Goal: Information Seeking & Learning: Learn about a topic

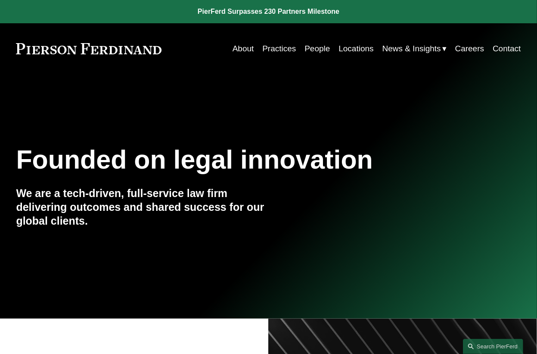
click at [314, 48] on link "People" at bounding box center [317, 48] width 25 height 16
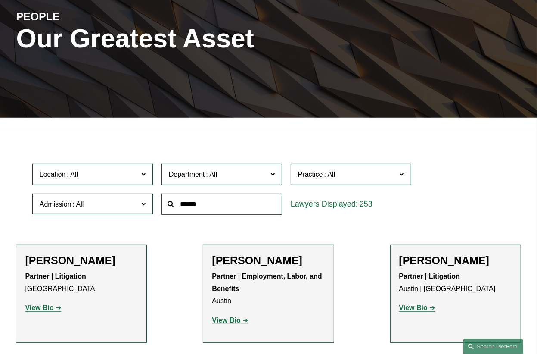
scroll to position [130, 0]
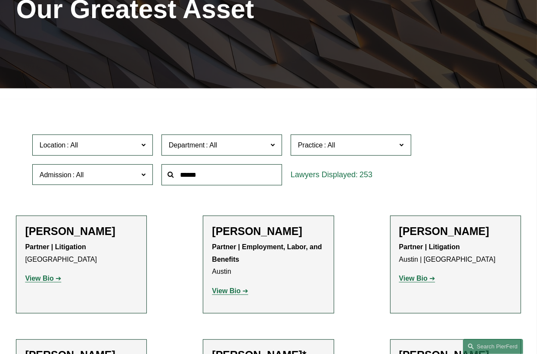
click at [80, 151] on span "Location" at bounding box center [89, 145] width 99 height 12
click at [103, 96] on div at bounding box center [268, 93] width 537 height 11
click at [211, 169] on input "text" at bounding box center [222, 174] width 121 height 21
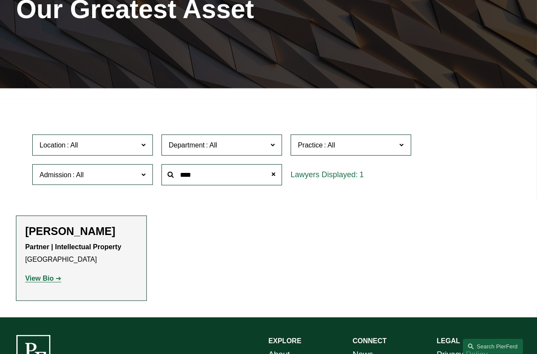
type input "****"
click at [51, 282] on strong "View Bio" at bounding box center [39, 277] width 28 height 7
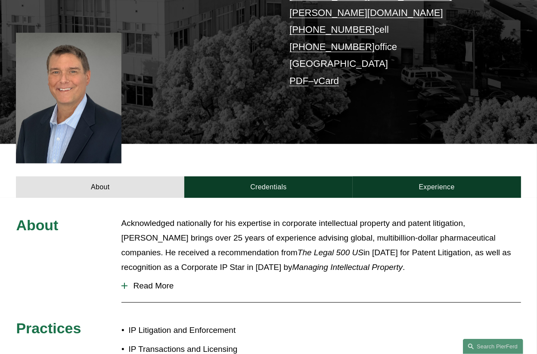
scroll to position [196, 0]
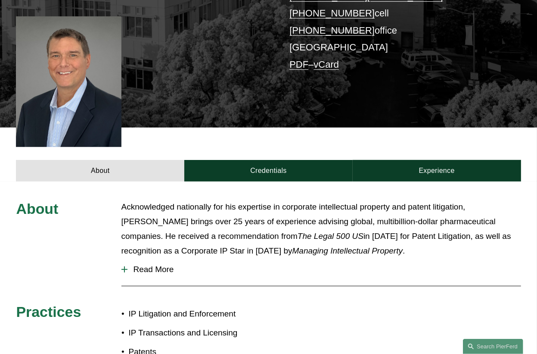
click at [159, 258] on button "Read More" at bounding box center [321, 269] width 400 height 22
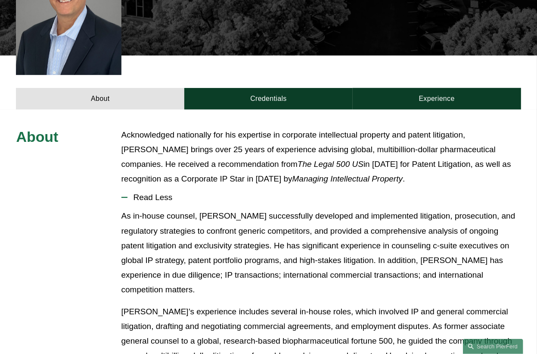
scroll to position [261, 0]
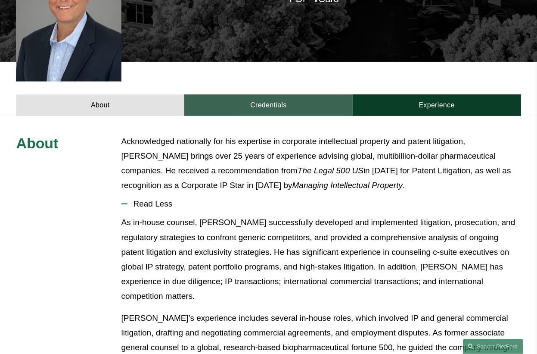
click at [262, 95] on link "Credentials" at bounding box center [268, 105] width 168 height 22
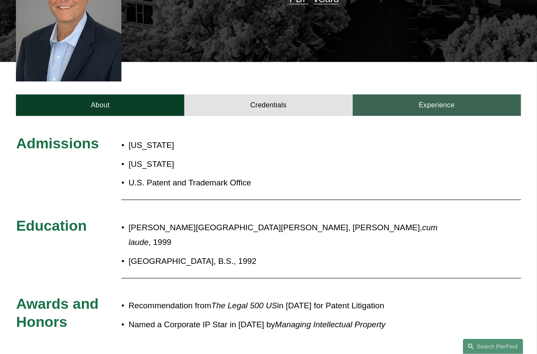
click at [431, 94] on link "Experience" at bounding box center [437, 105] width 168 height 22
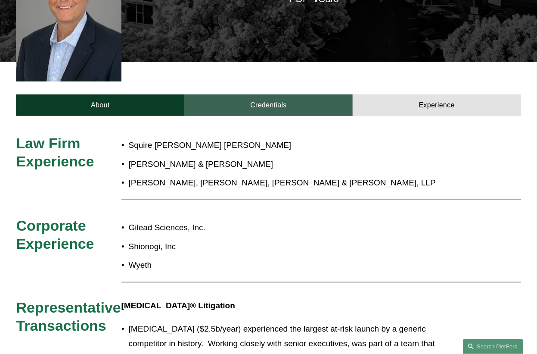
click at [282, 94] on link "Credentials" at bounding box center [268, 105] width 168 height 22
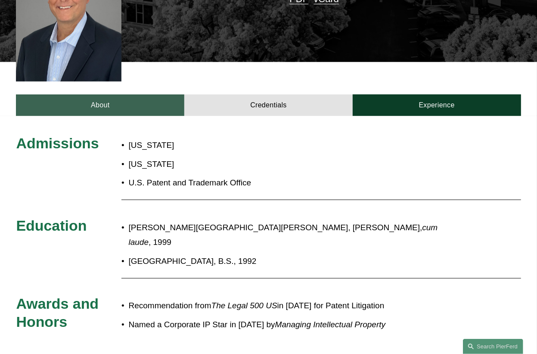
click at [151, 94] on link "About" at bounding box center [100, 105] width 168 height 22
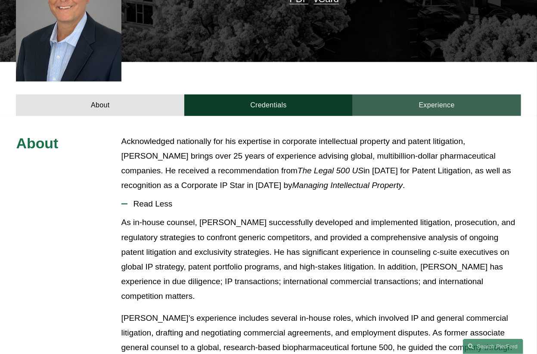
click at [449, 94] on link "Experience" at bounding box center [437, 105] width 168 height 22
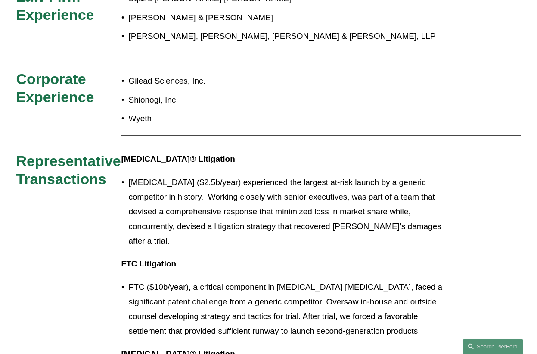
scroll to position [393, 0]
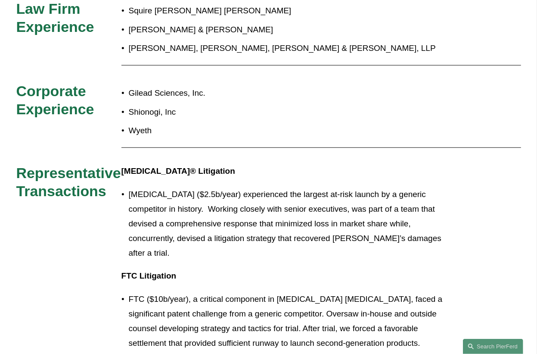
drag, startPoint x: 389, startPoint y: 258, endPoint x: 374, endPoint y: 234, distance: 27.9
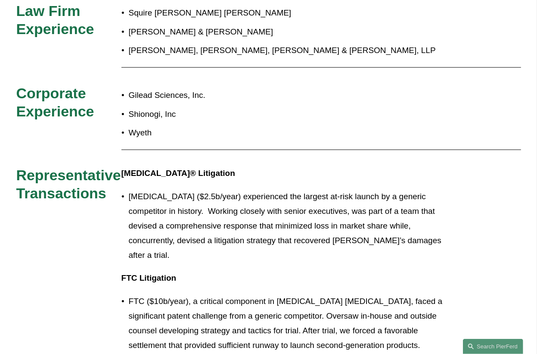
click at [383, 234] on div "Protonix® Litigation Protonix ($2.5b/year) experienced the largest at-risk laun…" at bounding box center [289, 326] width 336 height 320
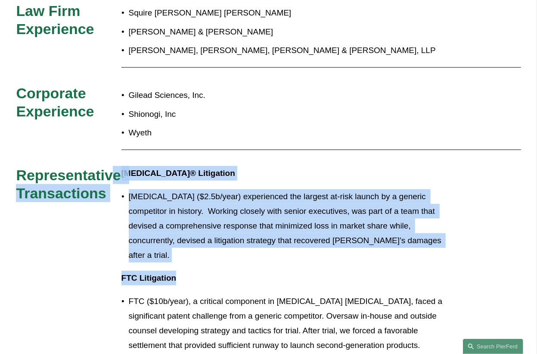
drag, startPoint x: 193, startPoint y: 251, endPoint x: 121, endPoint y: 158, distance: 117.5
click at [121, 158] on div "Law Firm Experience Squire Patton Boggs Morrison & Foerster Finnegan, Henderson…" at bounding box center [268, 246] width 537 height 489
click at [308, 189] on p "Protonix ($2.5b/year) experienced the largest at-risk launch by a generic compe…" at bounding box center [293, 226] width 329 height 74
click at [222, 270] on p "FTC Litigation" at bounding box center [289, 277] width 336 height 15
drag, startPoint x: 199, startPoint y: 249, endPoint x: 17, endPoint y: 151, distance: 206.0
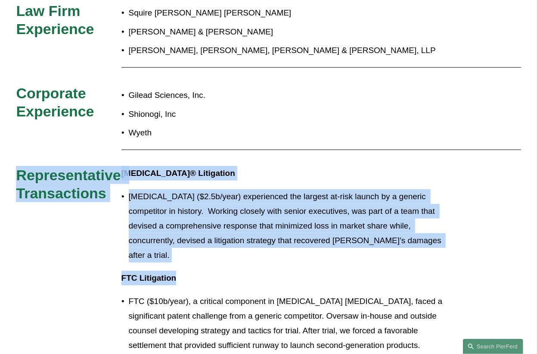
click at [17, 151] on div "Law Firm Experience Squire Patton Boggs Morrison & Foerster Finnegan, Henderson…" at bounding box center [268, 246] width 537 height 489
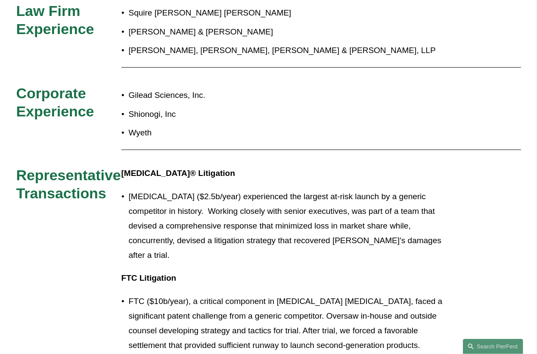
click at [321, 145] on div "Law Firm Experience Squire Patton Boggs Morrison & Foerster Finnegan, Henderson…" at bounding box center [268, 246] width 537 height 489
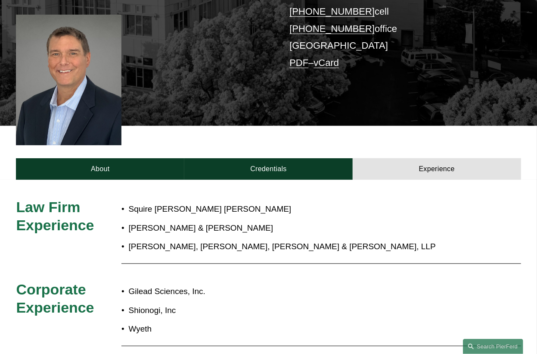
scroll to position [198, 0]
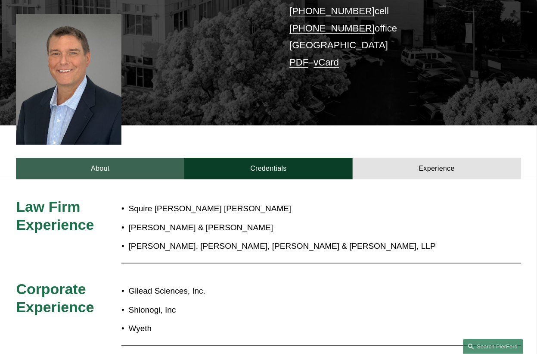
click at [128, 158] on link "About" at bounding box center [100, 169] width 168 height 22
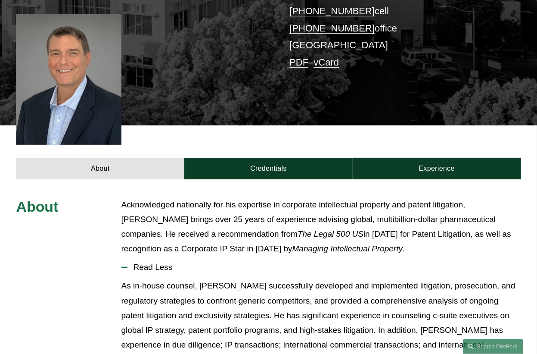
click at [275, 125] on div "About Credentials Experience" at bounding box center [268, 152] width 537 height 54
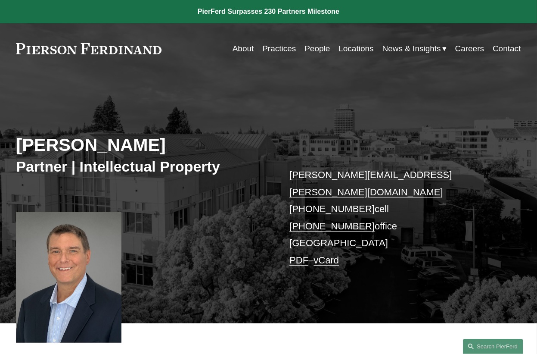
scroll to position [0, 0]
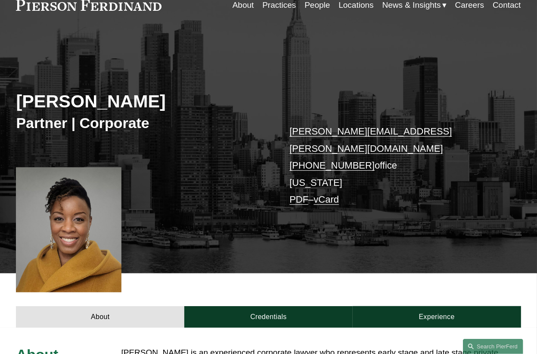
scroll to position [261, 0]
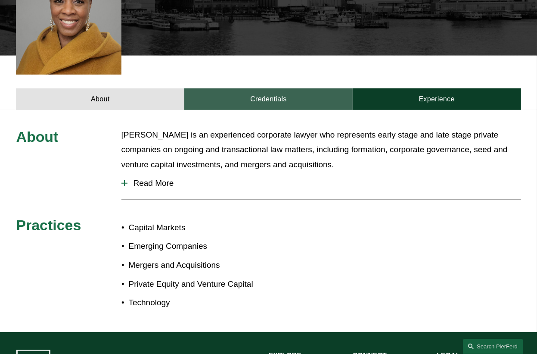
click at [269, 88] on link "Credentials" at bounding box center [268, 99] width 168 height 22
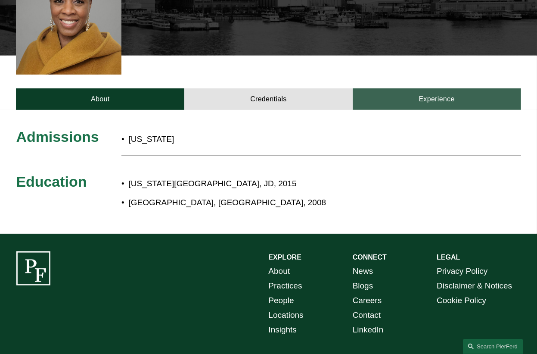
click at [401, 88] on link "Experience" at bounding box center [437, 99] width 168 height 22
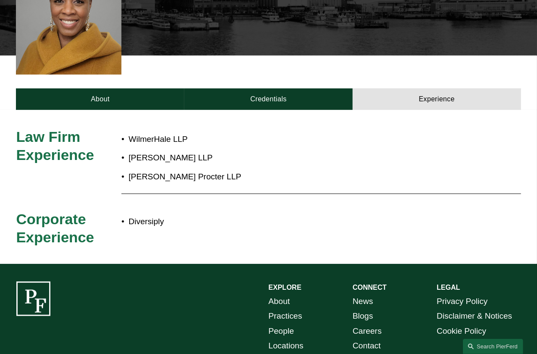
click at [218, 150] on p "Lowenstein Sandler LLP" at bounding box center [293, 157] width 329 height 15
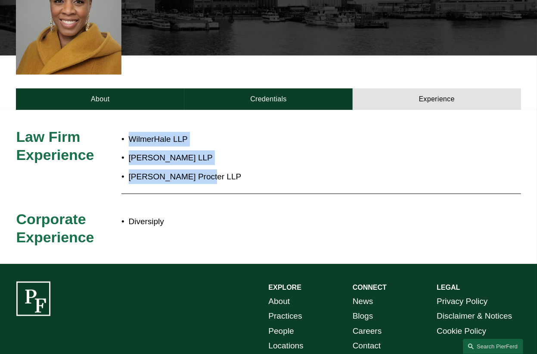
drag, startPoint x: 213, startPoint y: 167, endPoint x: 123, endPoint y: 114, distance: 104.2
click at [126, 111] on div "Law Firm Experience WilmerHale LLP Lowenstein Sandler LLP Goodwin Procter LLP C…" at bounding box center [268, 187] width 537 height 154
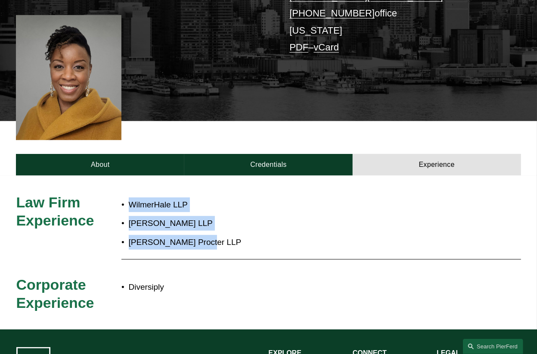
click at [317, 216] on p "Lowenstein Sandler LLP" at bounding box center [293, 223] width 329 height 15
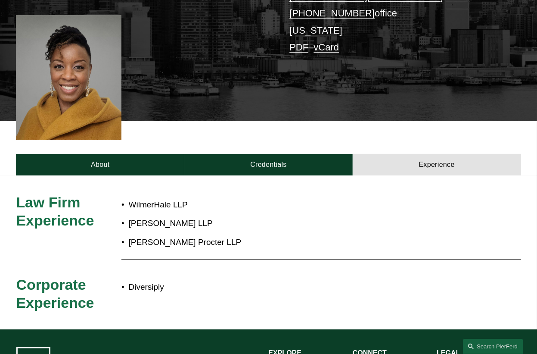
scroll to position [130, 0]
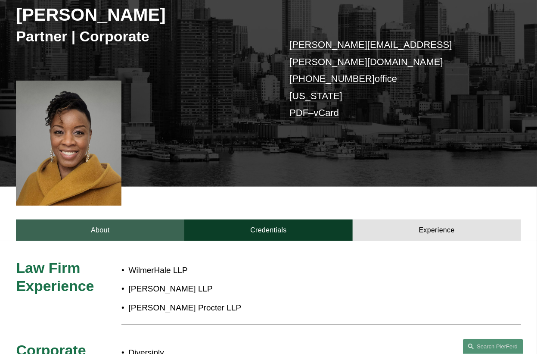
click at [129, 219] on link "About" at bounding box center [100, 230] width 168 height 22
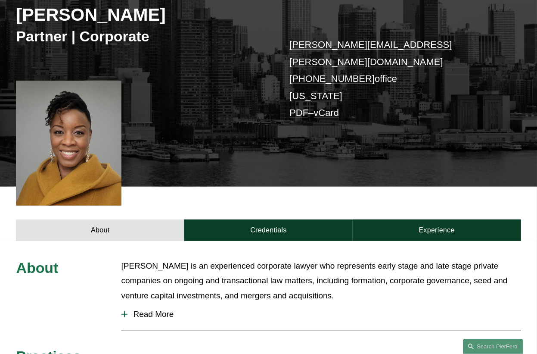
click at [152, 309] on span "Read More" at bounding box center [324, 313] width 394 height 9
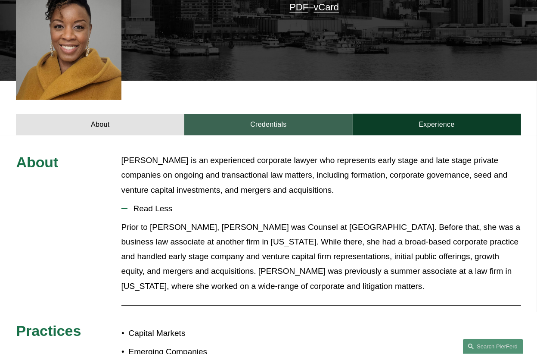
scroll to position [261, 0]
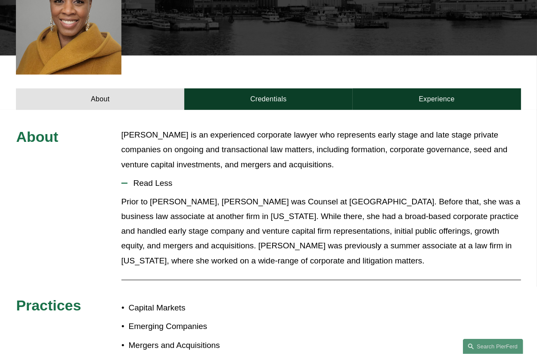
click at [491, 224] on p "Prior to Pierson Ferdinand, Ms. Elosiebo was Counsel at WilmerHale. Before that…" at bounding box center [321, 231] width 400 height 74
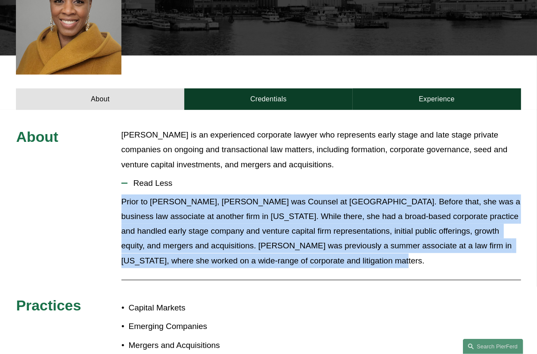
drag, startPoint x: 384, startPoint y: 244, endPoint x: 107, endPoint y: 178, distance: 284.7
click at [106, 178] on div "About Yvonne Elosiebo is an experienced corporate lawyer who represents early s…" at bounding box center [268, 260] width 537 height 267
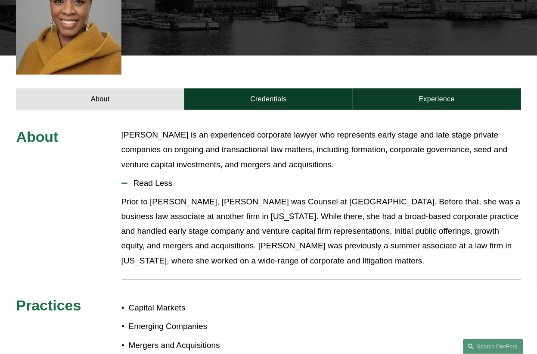
click at [287, 127] on p "Yvonne Elosiebo is an experienced corporate lawyer who represents early stage a…" at bounding box center [321, 149] width 400 height 44
drag, startPoint x: 347, startPoint y: 149, endPoint x: 118, endPoint y: 116, distance: 231.1
click at [118, 127] on div "About Yvonne Elosiebo is an experienced corporate lawyer who represents early s…" at bounding box center [268, 260] width 537 height 267
click at [322, 174] on button "Read Less" at bounding box center [321, 183] width 400 height 22
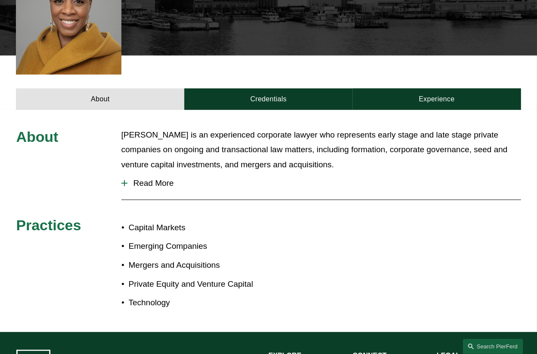
click at [323, 174] on button "Read More" at bounding box center [321, 183] width 400 height 22
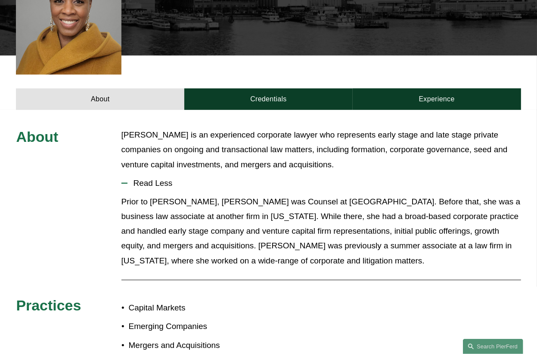
click at [405, 242] on p "Prior to Pierson Ferdinand, Ms. Elosiebo was Counsel at WilmerHale. Before that…" at bounding box center [321, 231] width 400 height 74
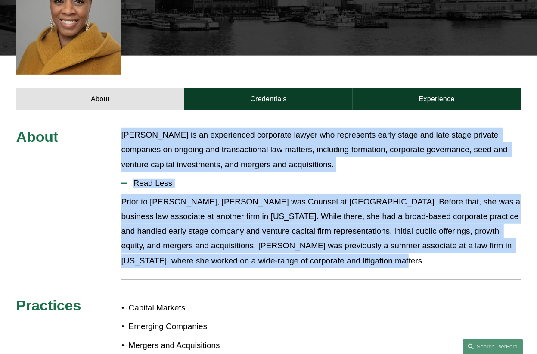
drag, startPoint x: 386, startPoint y: 246, endPoint x: 113, endPoint y: 127, distance: 296.7
click at [113, 127] on div "About Yvonne Elosiebo is an experienced corporate lawyer who represents early s…" at bounding box center [268, 260] width 537 height 267
click at [123, 127] on p "Yvonne Elosiebo is an experienced corporate lawyer who represents early stage a…" at bounding box center [321, 149] width 400 height 44
drag, startPoint x: 112, startPoint y: 112, endPoint x: 479, endPoint y: 256, distance: 394.2
click at [479, 256] on div "About Yvonne Elosiebo is an experienced corporate lawyer who represents early s…" at bounding box center [268, 261] width 537 height 302
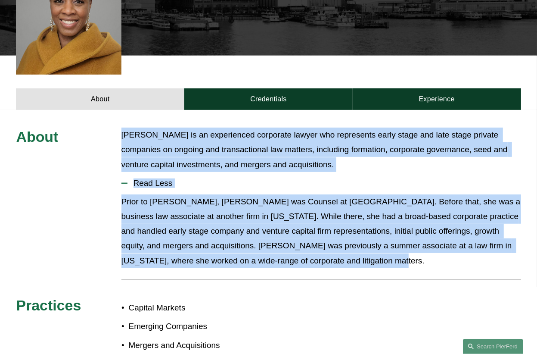
click at [473, 256] on div "Prior to Pierson Ferdinand, Ms. Elosiebo was Counsel at WilmerHale. Before that…" at bounding box center [321, 234] width 400 height 80
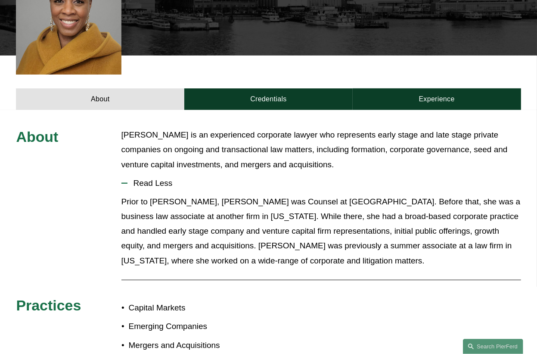
click at [448, 246] on p "Prior to Pierson Ferdinand, Ms. Elosiebo was Counsel at WilmerHale. Before that…" at bounding box center [321, 231] width 400 height 74
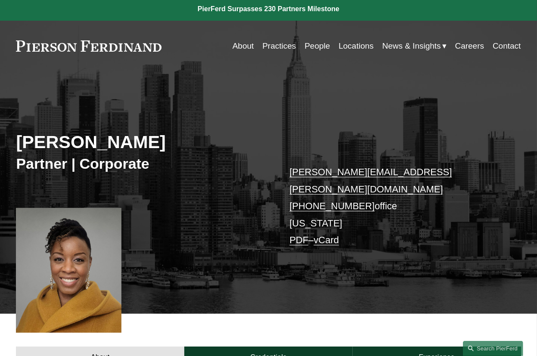
scroll to position [0, 0]
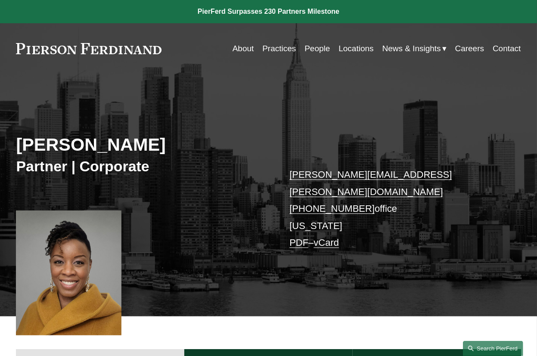
click at [488, 348] on link "Search this site" at bounding box center [493, 348] width 60 height 15
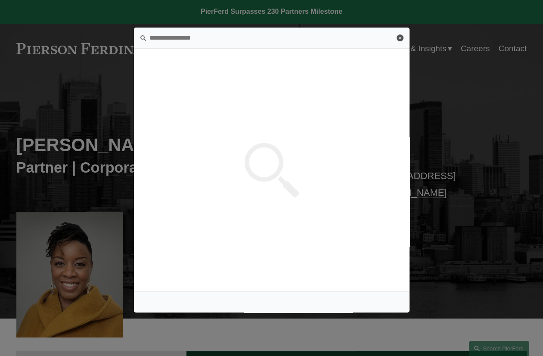
click at [399, 36] on link "Close" at bounding box center [400, 37] width 7 height 7
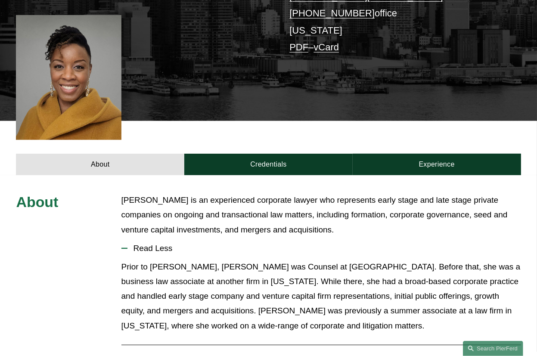
scroll to position [261, 0]
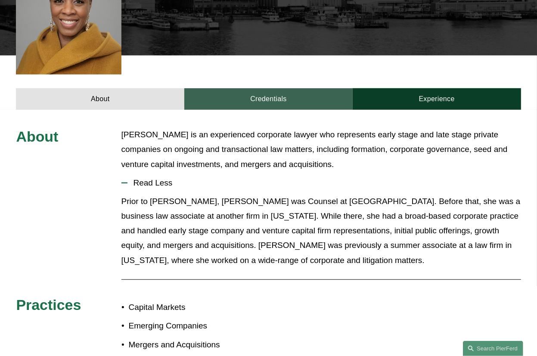
click at [254, 88] on link "Credentials" at bounding box center [268, 99] width 168 height 22
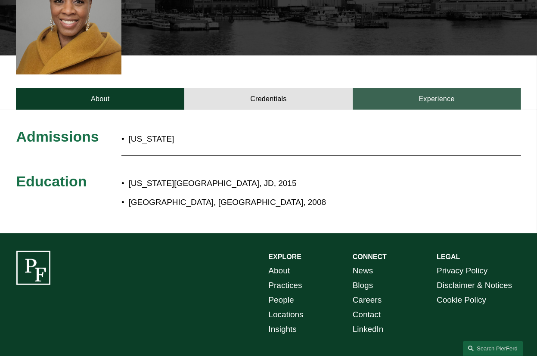
click at [431, 88] on link "Experience" at bounding box center [437, 99] width 168 height 22
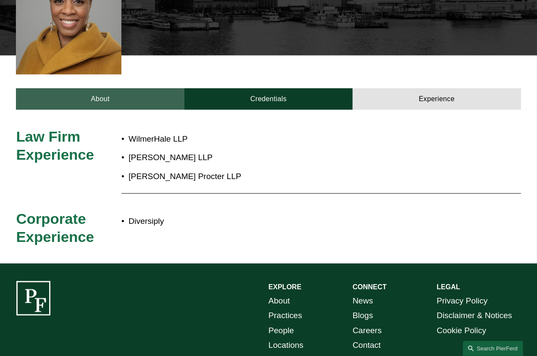
click at [92, 88] on link "About" at bounding box center [100, 99] width 168 height 22
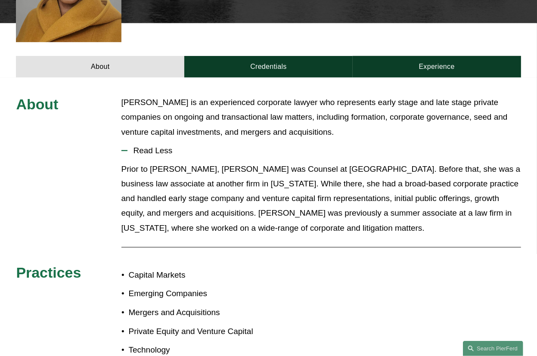
scroll to position [221, 0]
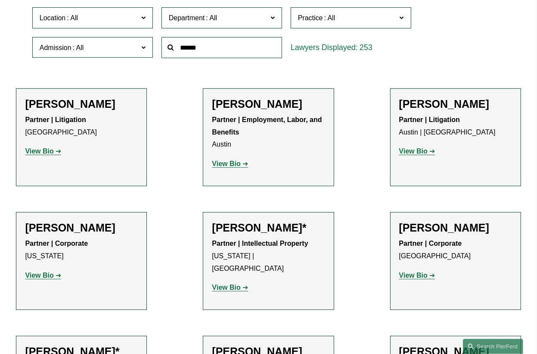
scroll to position [261, 0]
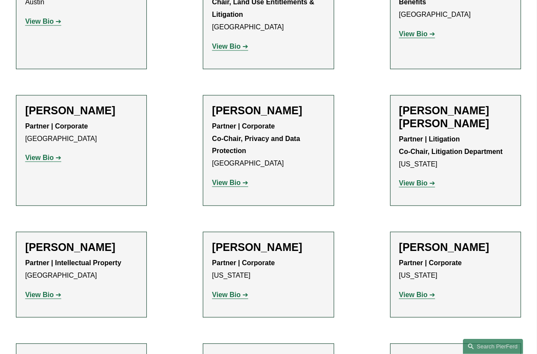
scroll to position [1109, 0]
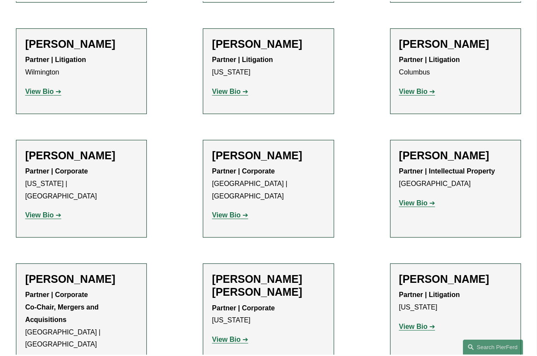
scroll to position [2023, 0]
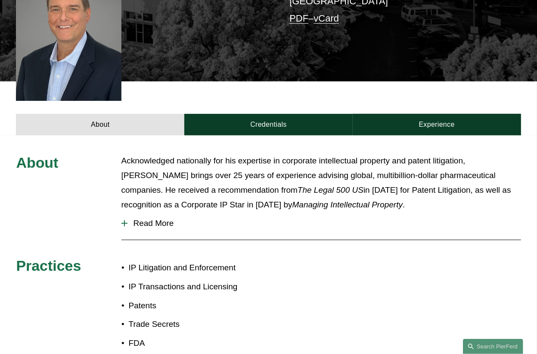
scroll to position [261, 0]
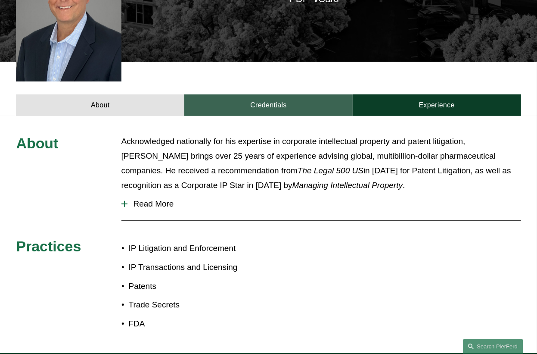
click at [276, 94] on link "Credentials" at bounding box center [268, 105] width 168 height 22
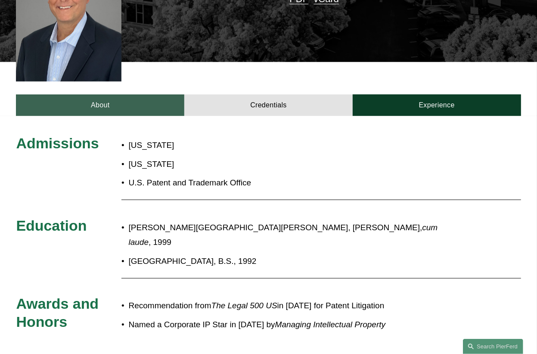
click at [99, 96] on link "About" at bounding box center [100, 105] width 168 height 22
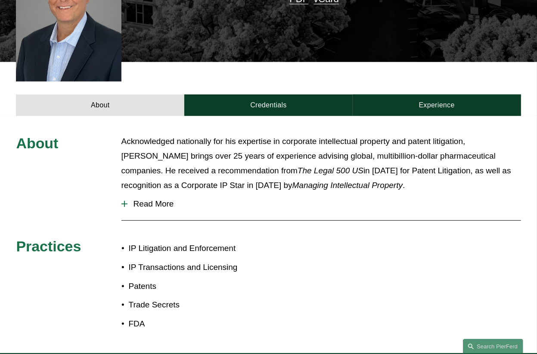
click at [181, 193] on button "Read More" at bounding box center [321, 204] width 400 height 22
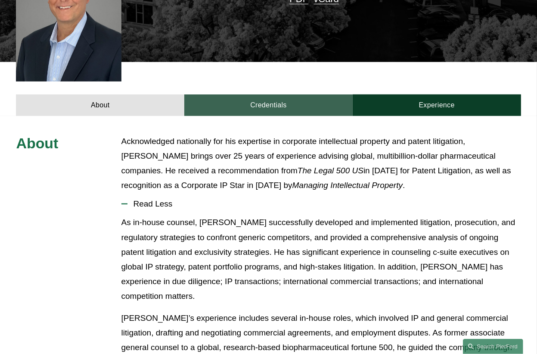
click at [277, 95] on link "Credentials" at bounding box center [268, 105] width 168 height 22
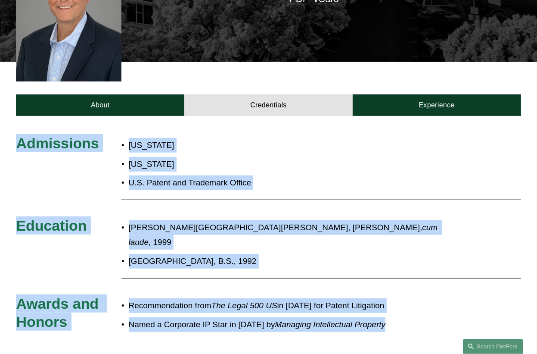
drag, startPoint x: 423, startPoint y: 297, endPoint x: 1, endPoint y: 127, distance: 455.2
click at [1, 134] on div "Admissions [US_STATE] [US_STATE] U.S. Patent and Trademark Office Education [PE…" at bounding box center [268, 238] width 537 height 208
click at [403, 146] on div "Admissions [US_STATE] [US_STATE] U.S. Patent and Trademark Office Education [PE…" at bounding box center [268, 238] width 537 height 208
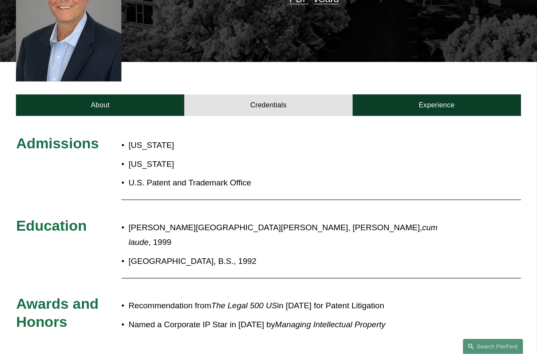
click at [436, 317] on p "Named a Corporate IP Star in [DATE] by Managing Intellectual Property" at bounding box center [293, 324] width 329 height 15
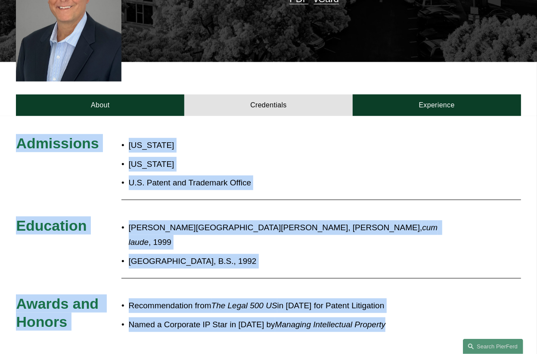
drag, startPoint x: 435, startPoint y: 300, endPoint x: 17, endPoint y: 124, distance: 452.9
click at [17, 134] on div "Admissions [US_STATE] [US_STATE] U.S. Patent and Trademark Office Education [PE…" at bounding box center [268, 238] width 537 height 208
click at [386, 169] on div "Admissions California Virginia U.S. Patent and Trademark Office Education Georg…" at bounding box center [268, 238] width 537 height 208
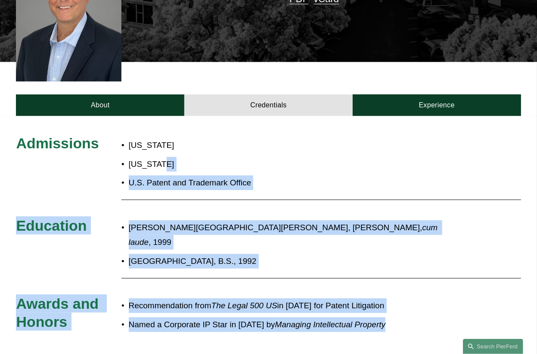
drag, startPoint x: 401, startPoint y: 294, endPoint x: 189, endPoint y: 142, distance: 260.8
click at [189, 142] on div "Admissions California Virginia U.S. Patent and Trademark Office Education Georg…" at bounding box center [268, 238] width 537 height 208
click at [466, 293] on div "Admissions California Virginia U.S. Patent and Trademark Office Education Georg…" at bounding box center [268, 238] width 537 height 208
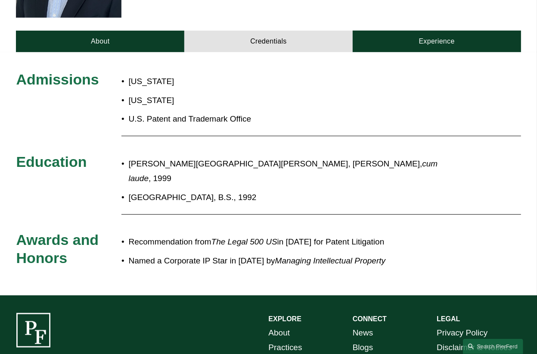
scroll to position [326, 0]
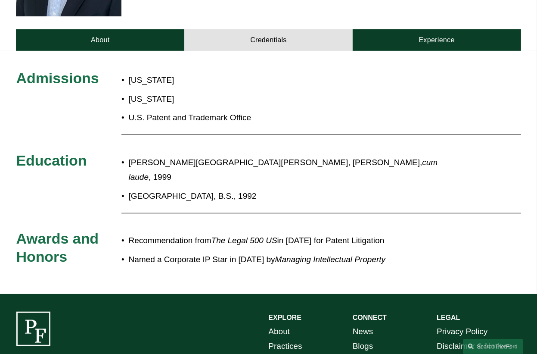
click at [401, 233] on ul "Recommendation from The Legal 500 US in 2017 for Patent Litigation Named a Corp…" at bounding box center [289, 250] width 336 height 34
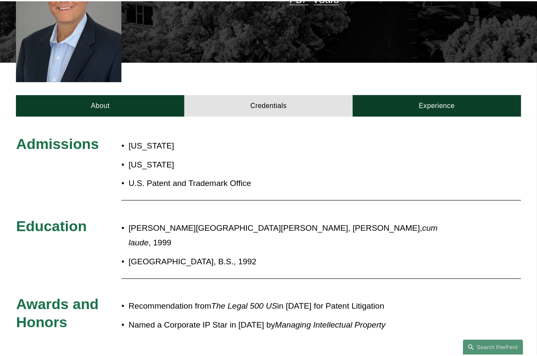
scroll to position [261, 0]
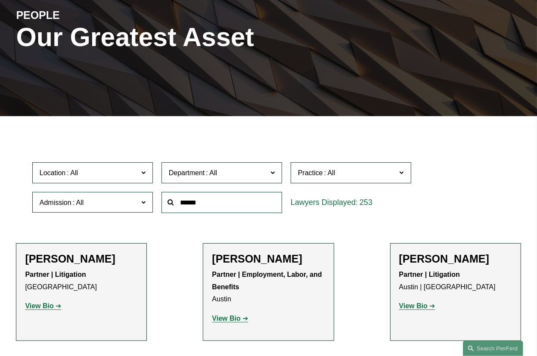
scroll to position [130, 0]
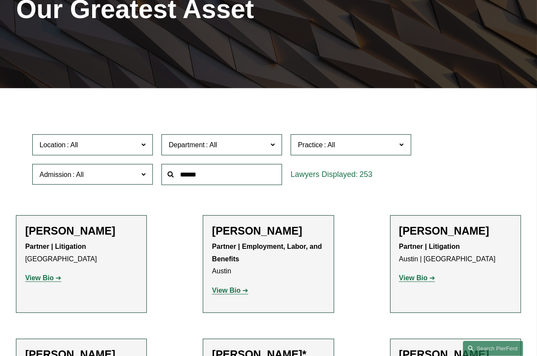
click at [220, 174] on input "text" at bounding box center [222, 174] width 121 height 21
type input "******"
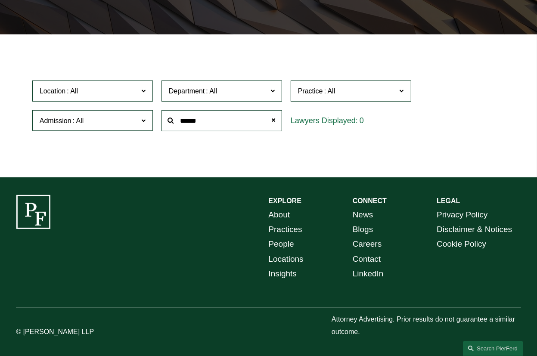
scroll to position [0, 0]
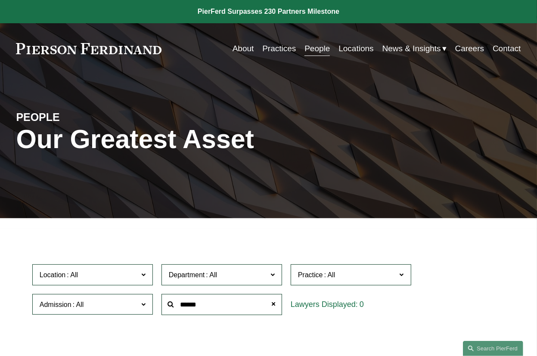
click at [273, 302] on span at bounding box center [273, 304] width 17 height 17
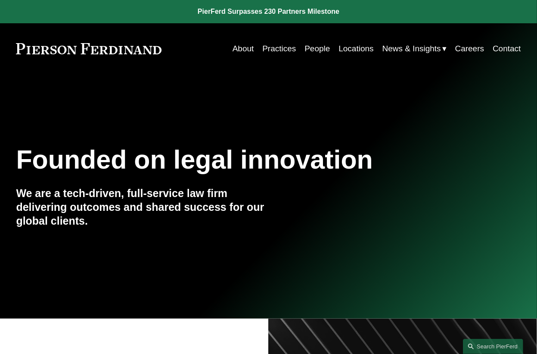
click at [320, 47] on link "People" at bounding box center [317, 48] width 25 height 16
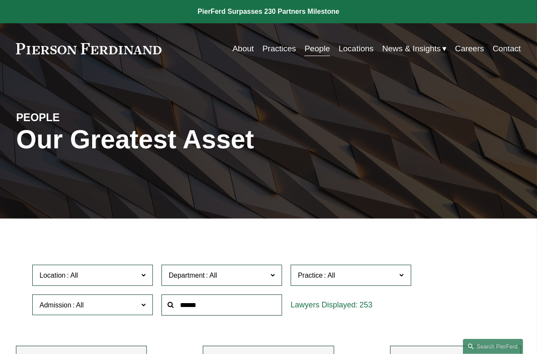
click at [339, 276] on span "Practice" at bounding box center [347, 275] width 99 height 12
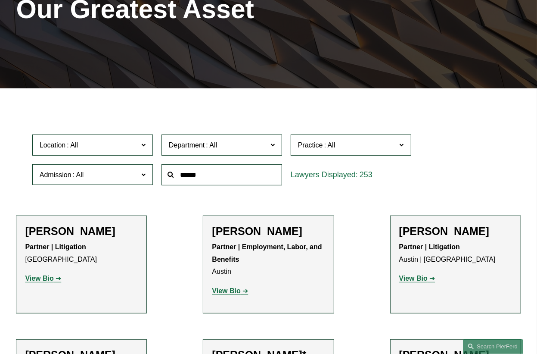
scroll to position [1305, 0]
click at [0, 0] on link "Private Investment Funds" at bounding box center [0, 0] width 0 height 0
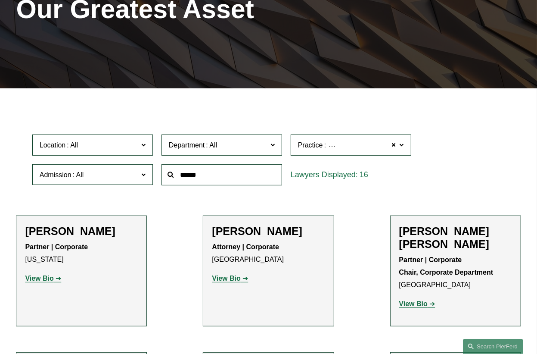
click at [454, 156] on div "Location All Atlanta Austin Boston Charlotte Chicago Cincinnati Cleveland Colum…" at bounding box center [268, 159] width 481 height 59
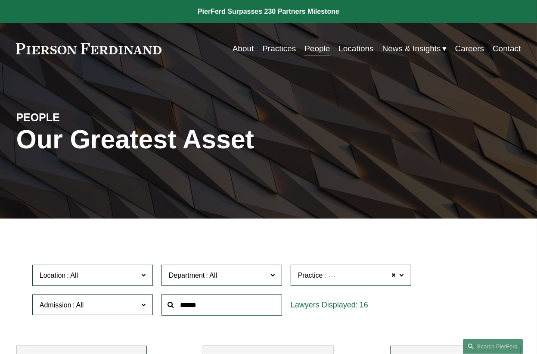
drag, startPoint x: 465, startPoint y: 307, endPoint x: 393, endPoint y: 232, distance: 103.6
click at [49, 103] on div "PEOPLE" at bounding box center [79, 114] width 126 height 22
click at [235, 50] on link "About" at bounding box center [244, 48] width 22 height 16
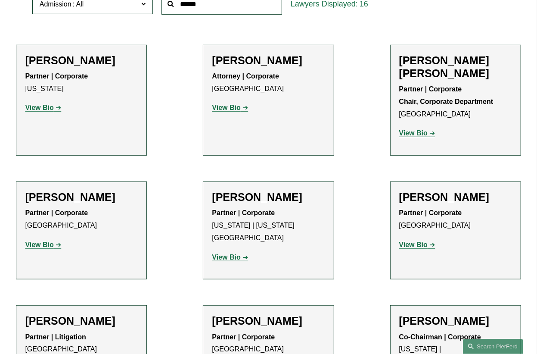
scroll to position [326, 0]
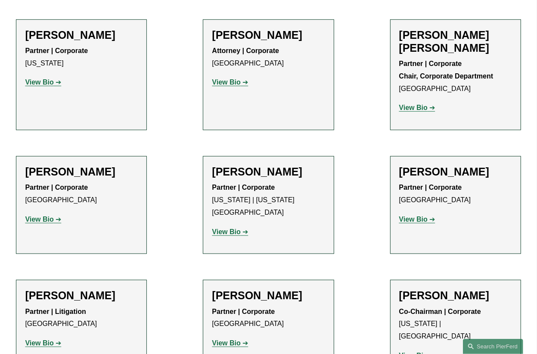
click at [228, 228] on strong "View Bio" at bounding box center [226, 231] width 28 height 7
click at [410, 118] on div "Weatherly Ralph Emans Partner | Corporate Chair, Corporate Department Boston Vi…" at bounding box center [455, 74] width 113 height 93
click at [420, 111] on strong "View Bio" at bounding box center [413, 107] width 28 height 7
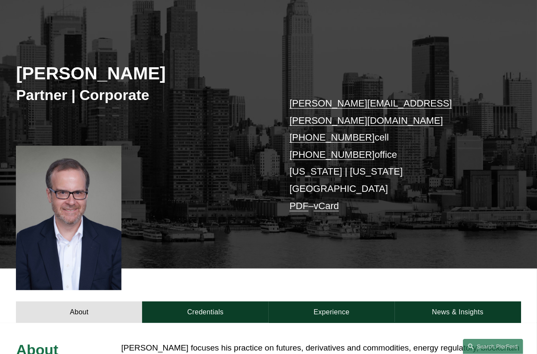
scroll to position [130, 0]
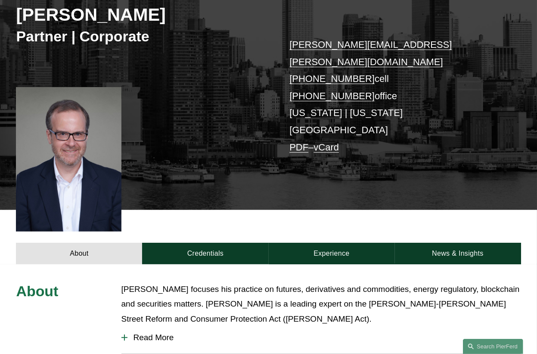
click at [140, 333] on span "Read More" at bounding box center [324, 337] width 394 height 9
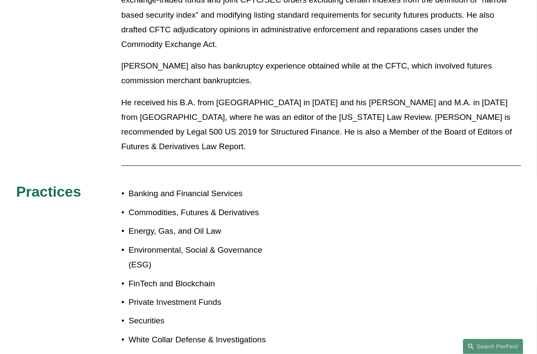
scroll to position [783, 0]
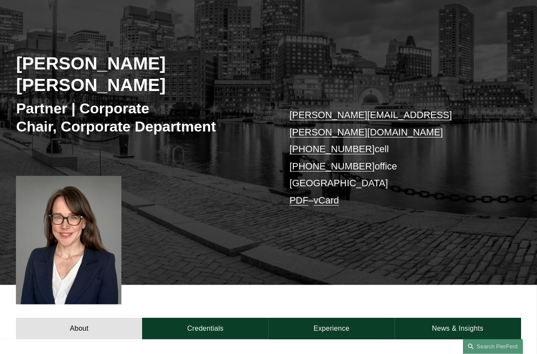
scroll to position [196, 0]
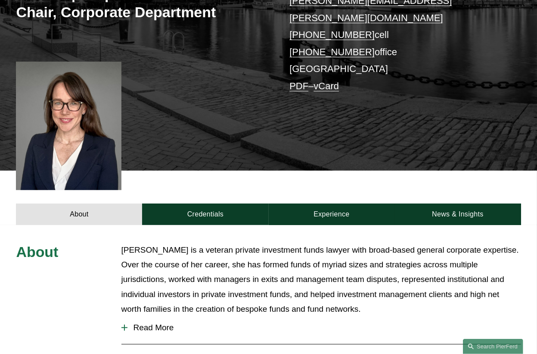
click at [171, 323] on span "Read More" at bounding box center [324, 327] width 394 height 9
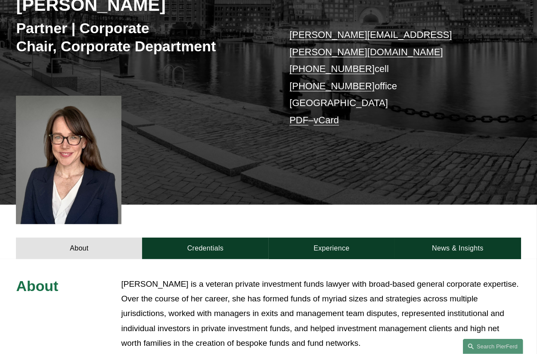
scroll to position [134, 0]
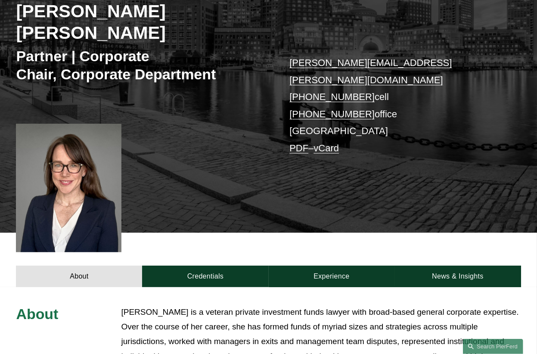
click at [341, 305] on p "[PERSON_NAME] is a veteran private investment funds lawyer with broad-based gen…" at bounding box center [321, 342] width 400 height 74
